Goal: Information Seeking & Learning: Find specific fact

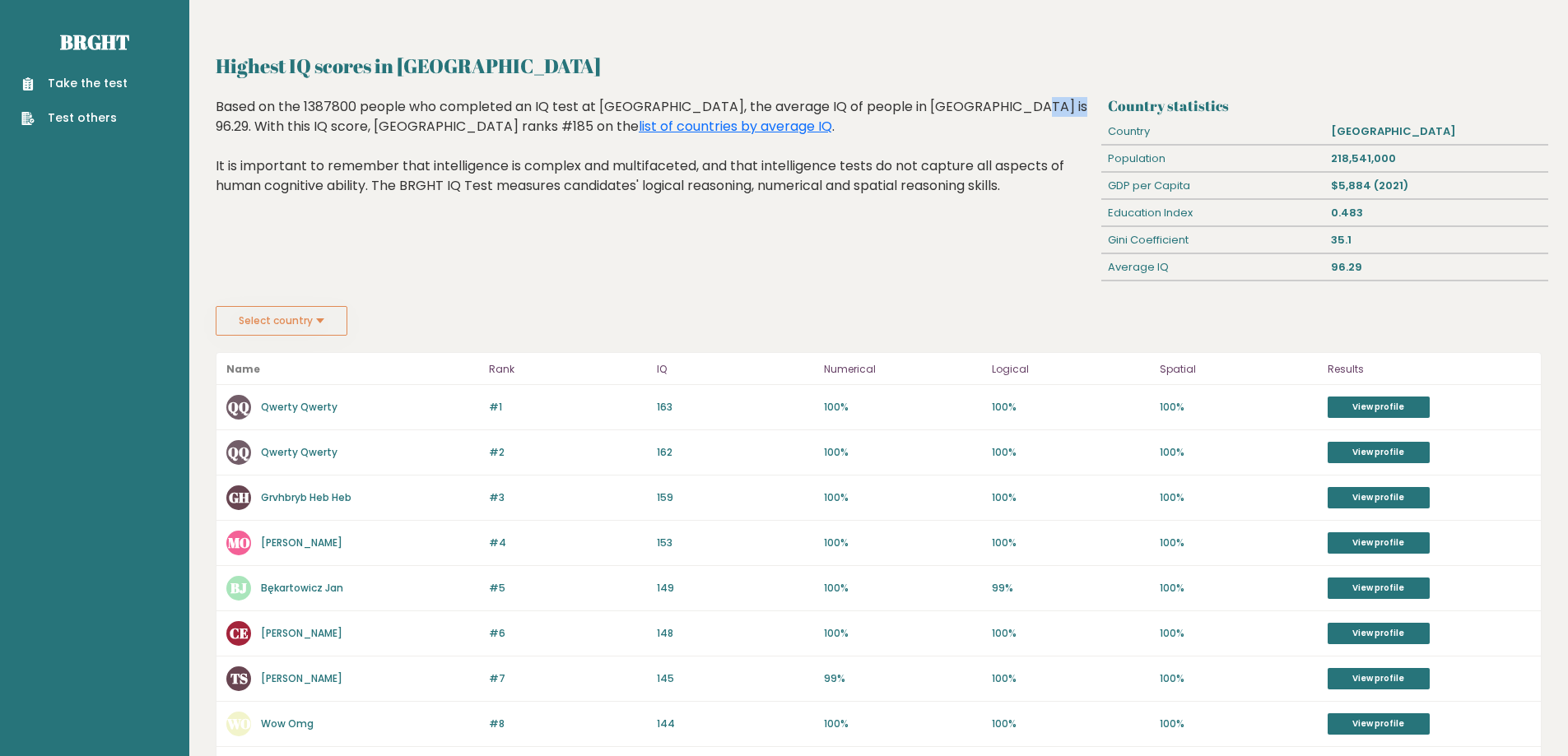
drag, startPoint x: 895, startPoint y: 106, endPoint x: 932, endPoint y: 102, distance: 37.2
click at [932, 102] on div "Based on the 1387800 people who completed an IQ test at BRGHT, the average IQ o…" at bounding box center [655, 158] width 880 height 123
drag, startPoint x: 1007, startPoint y: 137, endPoint x: 779, endPoint y: 221, distance: 243.0
click at [1007, 140] on div "Based on the 1387800 people who completed an IQ test at BRGHT, the average IQ o…" at bounding box center [655, 158] width 880 height 123
drag, startPoint x: 1102, startPoint y: 264, endPoint x: 1382, endPoint y: 262, distance: 280.0
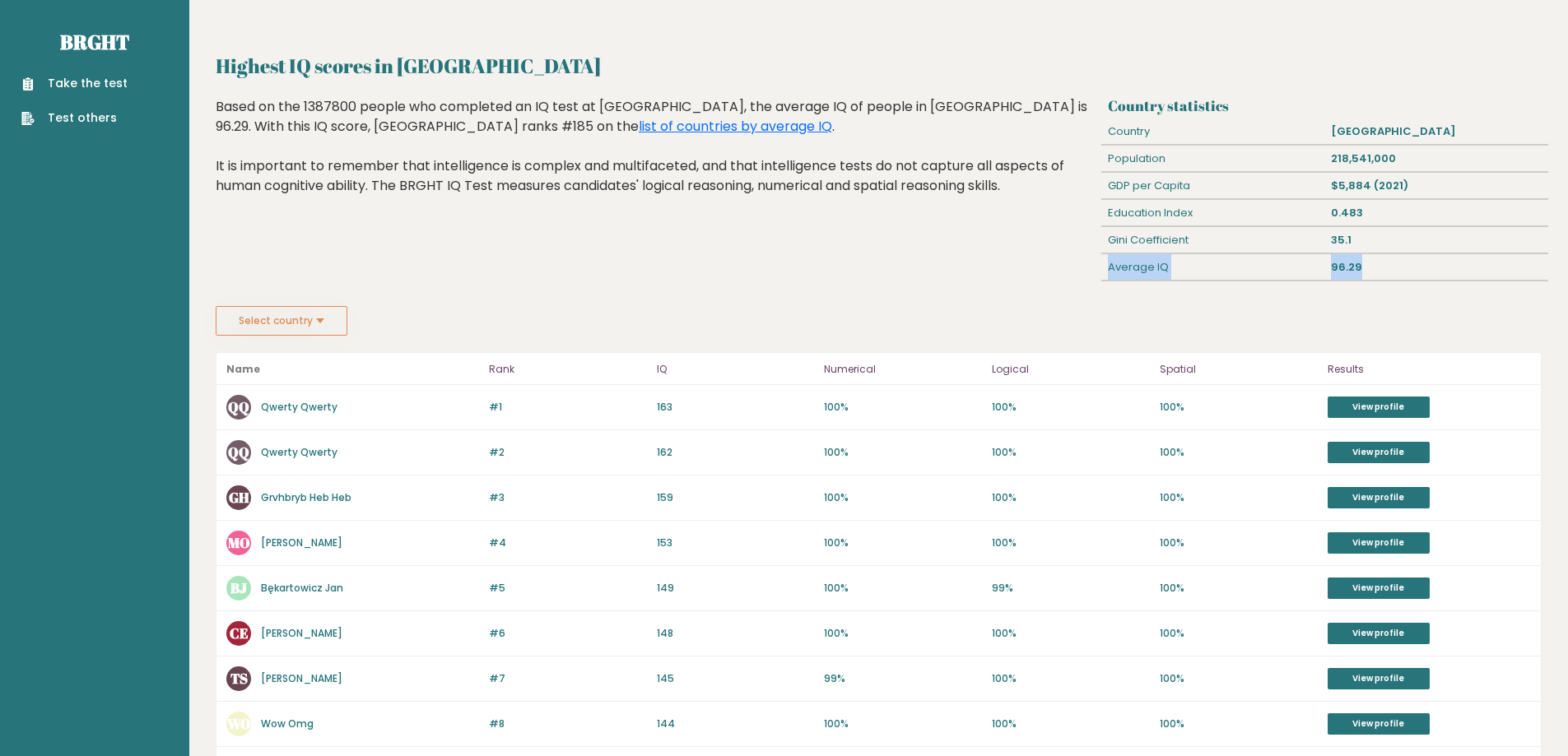
click at [1388, 262] on div "Average IQ 96.29" at bounding box center [1324, 267] width 446 height 27
click at [1364, 262] on div "96.29" at bounding box center [1436, 267] width 223 height 26
drag, startPoint x: 199, startPoint y: 56, endPoint x: 212, endPoint y: 56, distance: 13.0
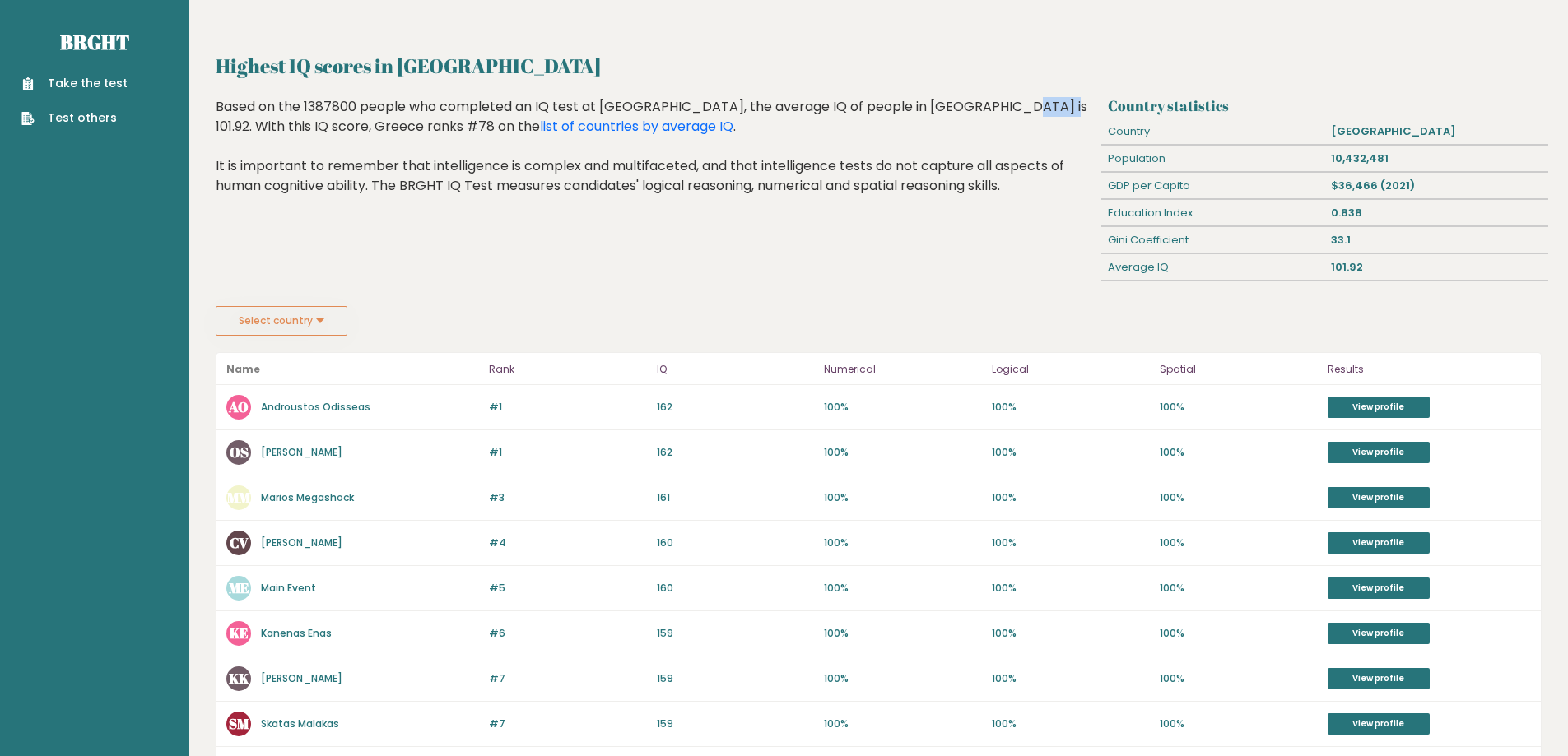
drag, startPoint x: 895, startPoint y: 104, endPoint x: 927, endPoint y: 98, distance: 32.6
click at [927, 98] on div "Based on the 1387800 people who completed an IQ test at [GEOGRAPHIC_DATA], the …" at bounding box center [655, 158] width 880 height 123
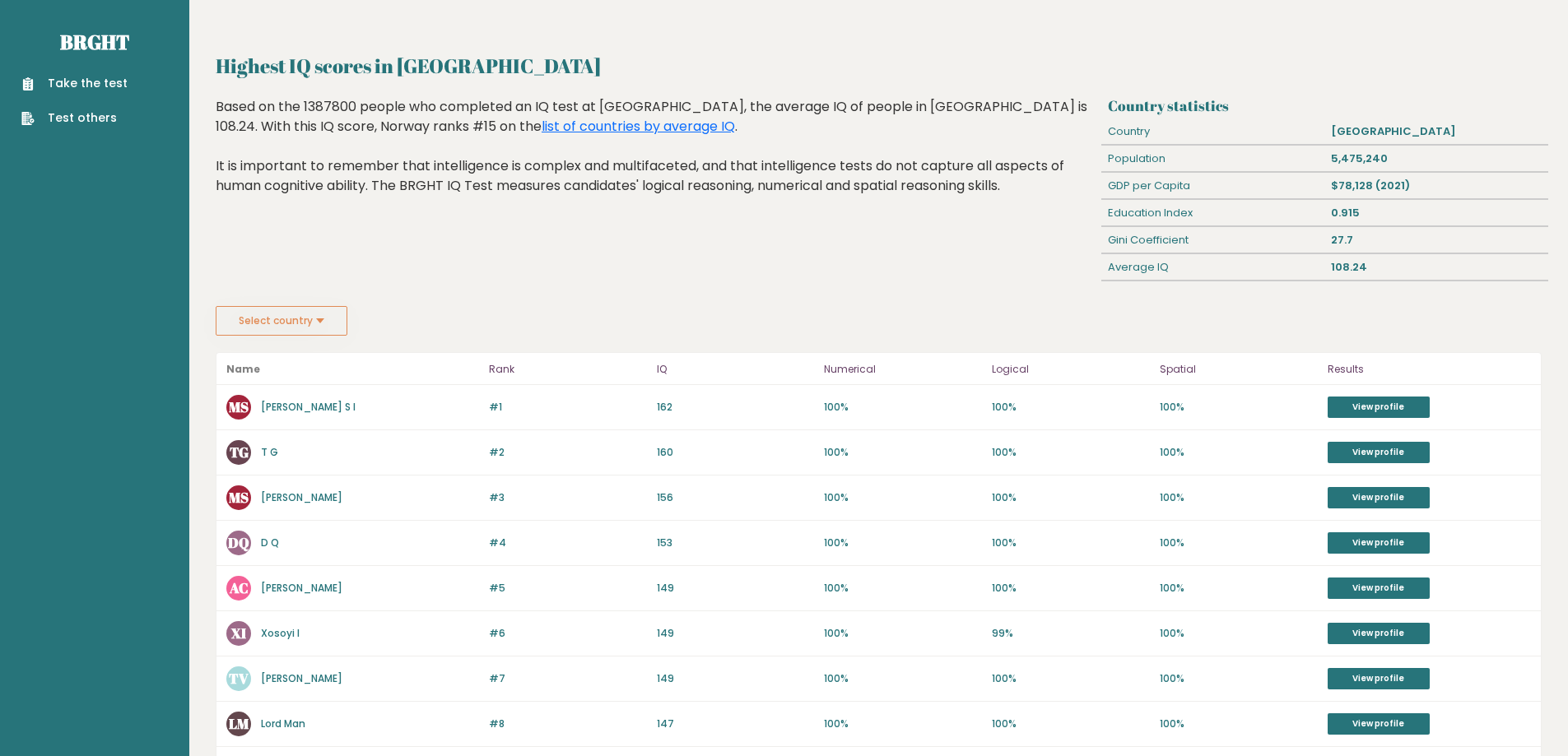
click at [281, 400] on link "Magnus S I" at bounding box center [308, 406] width 95 height 14
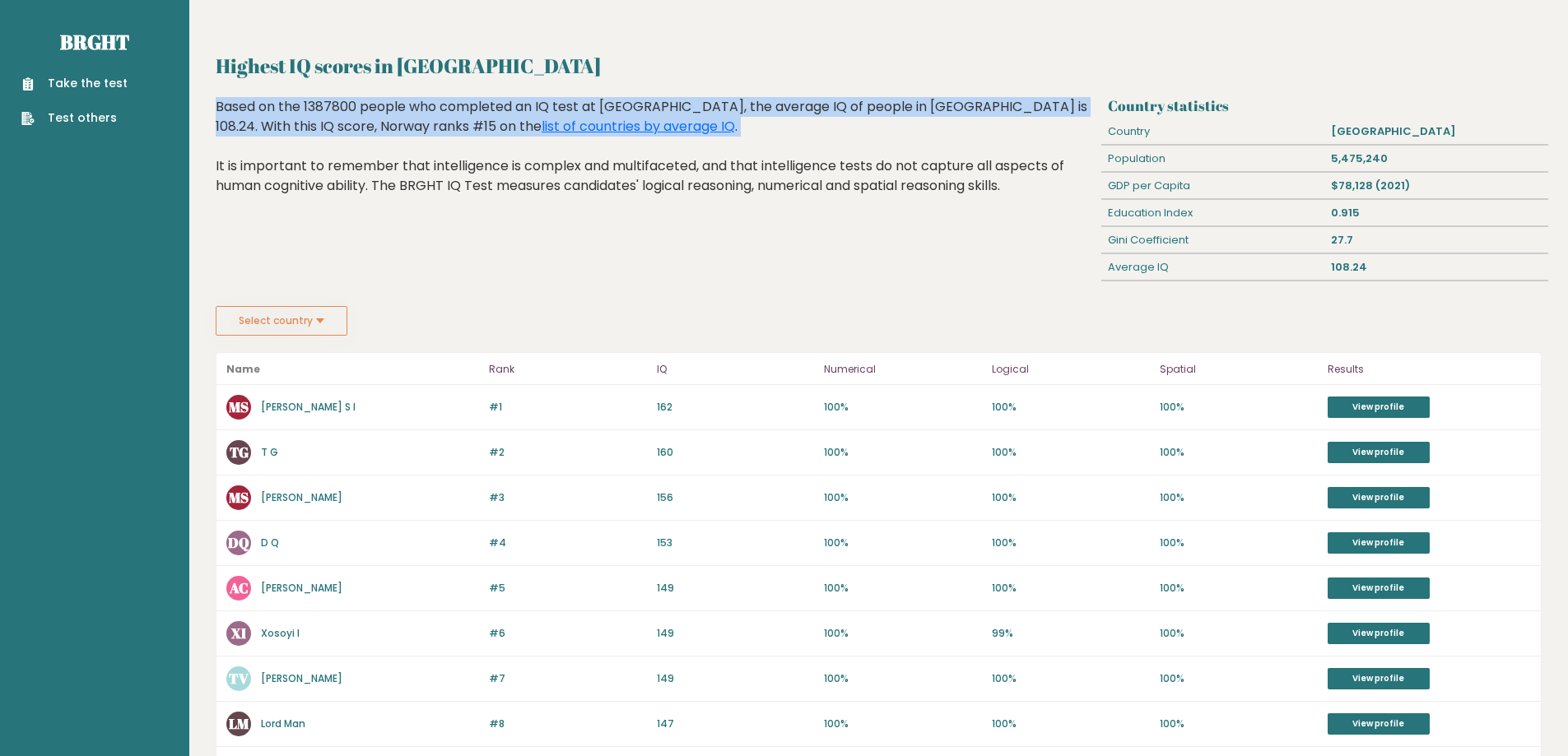
drag, startPoint x: 1375, startPoint y: 262, endPoint x: 1075, endPoint y: 151, distance: 319.9
click at [1075, 151] on div "Country statistics Country Norway Population 5,475,240 GDP per Capita $78,128 (…" at bounding box center [879, 201] width 1338 height 209
click at [1097, 106] on div "Highest IQ scores in Norway Based on the 1387800 people who completed an IQ tes…" at bounding box center [655, 201] width 892 height 209
